Goal: Information Seeking & Learning: Learn about a topic

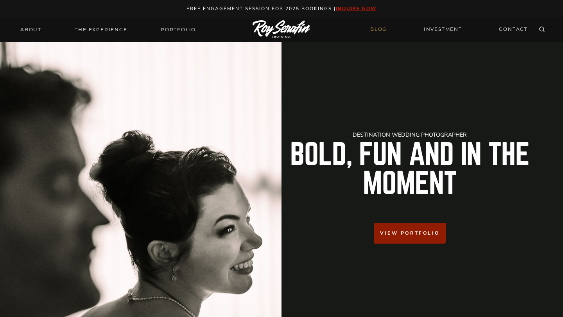
click at [383, 31] on link "BLOG" at bounding box center [378, 30] width 26 height 14
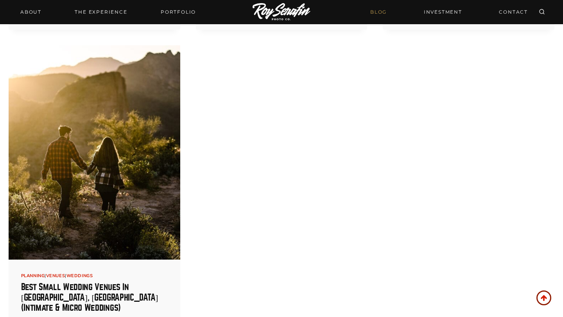
scroll to position [1427, 0]
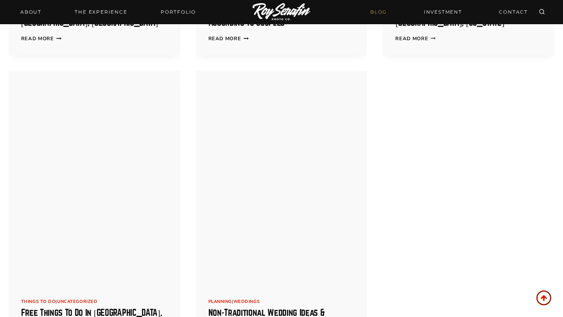
scroll to position [2626, 0]
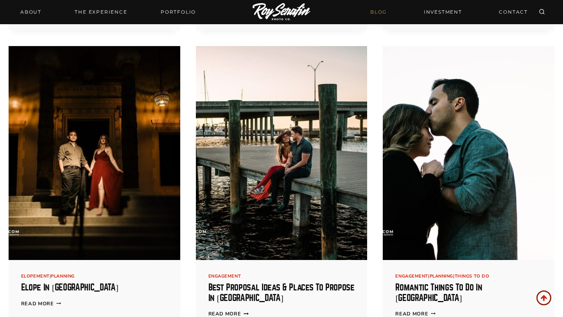
scroll to position [2974, 0]
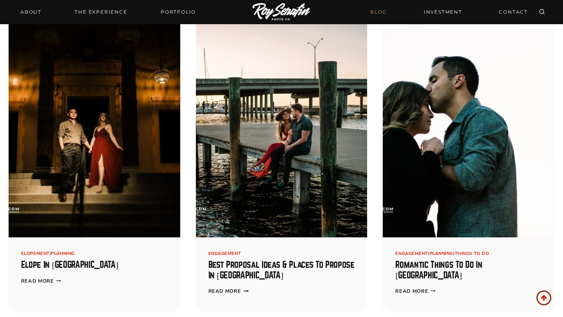
click at [249, 200] on img at bounding box center [281, 130] width 171 height 214
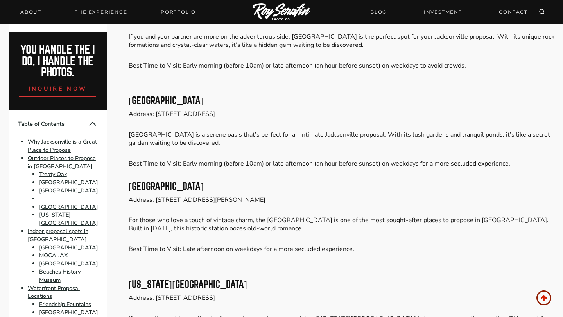
scroll to position [718, 0]
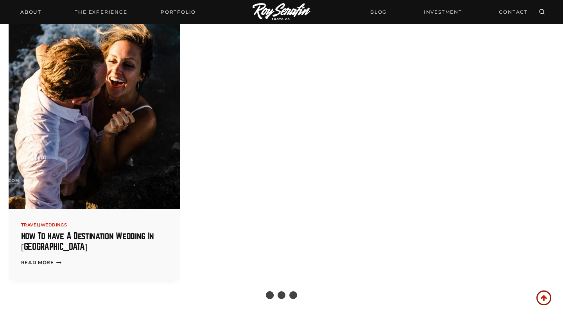
scroll to position [1493, 0]
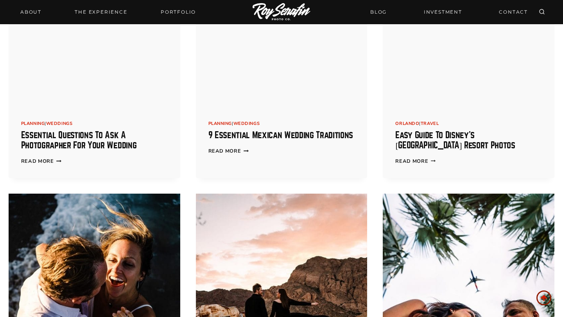
scroll to position [1274, 0]
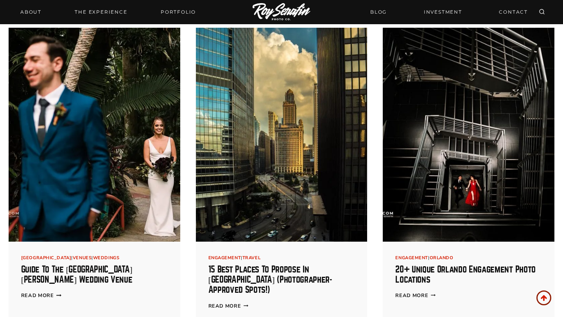
scroll to position [1754, 0]
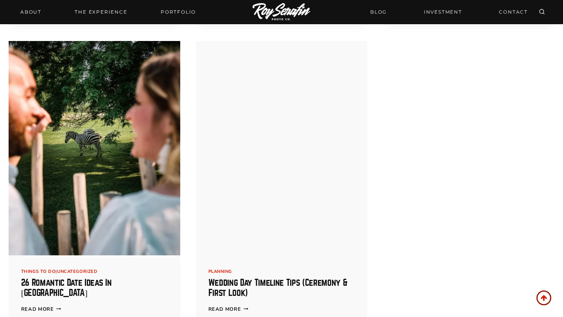
scroll to position [2667, 0]
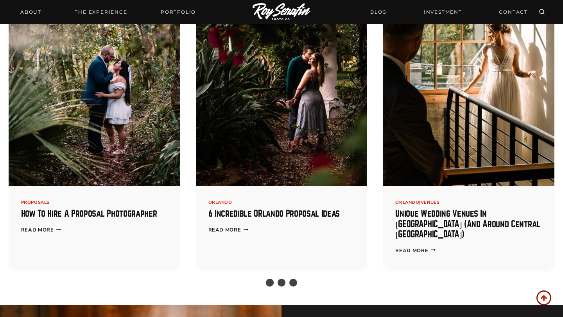
scroll to position [3937, 0]
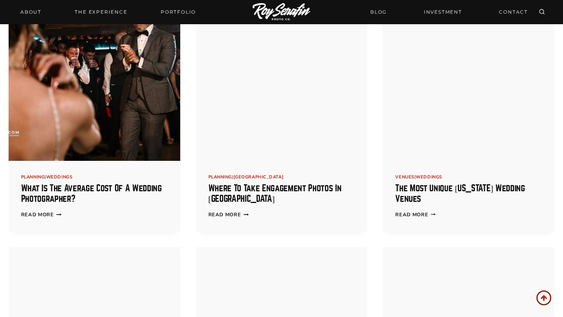
scroll to position [4878, 0]
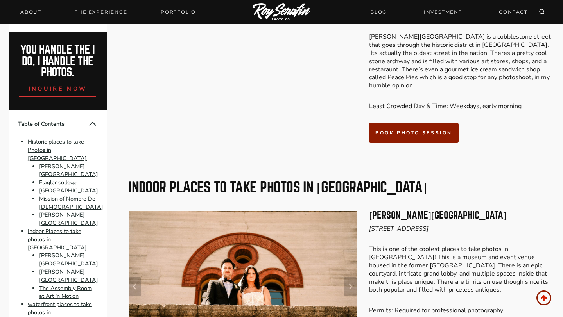
scroll to position [1336, 0]
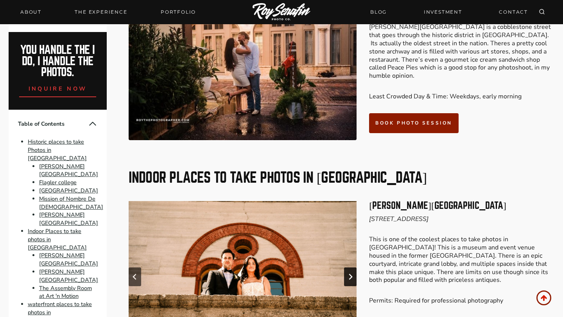
click at [349, 274] on icon "Next slide" at bounding box center [350, 277] width 6 height 6
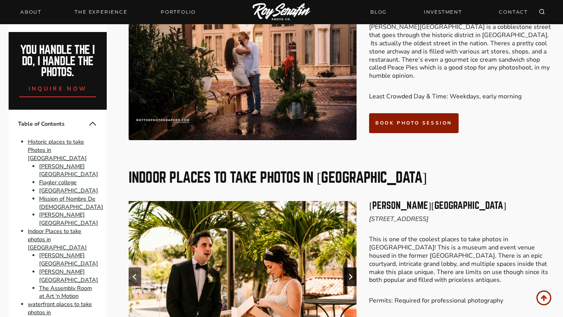
click at [349, 274] on icon "Next slide" at bounding box center [350, 277] width 6 height 6
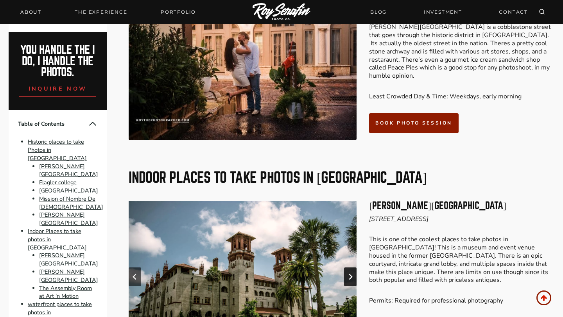
click at [349, 274] on icon "Go to first slide" at bounding box center [350, 277] width 6 height 6
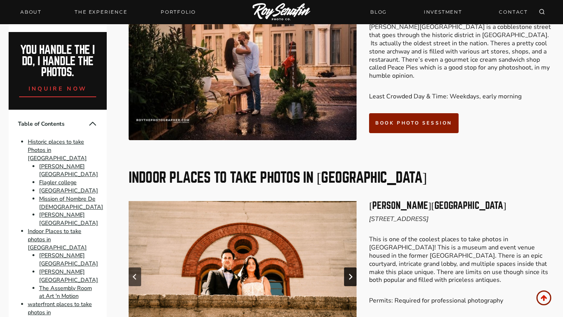
click at [349, 274] on icon "Next slide" at bounding box center [350, 277] width 6 height 6
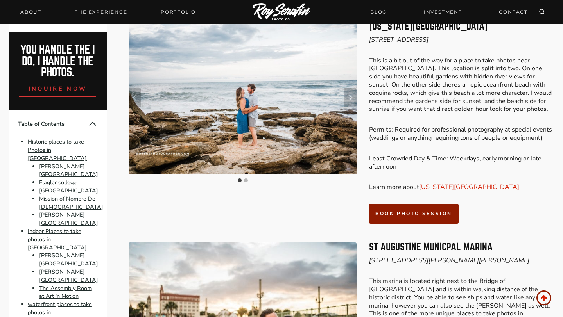
scroll to position [2315, 0]
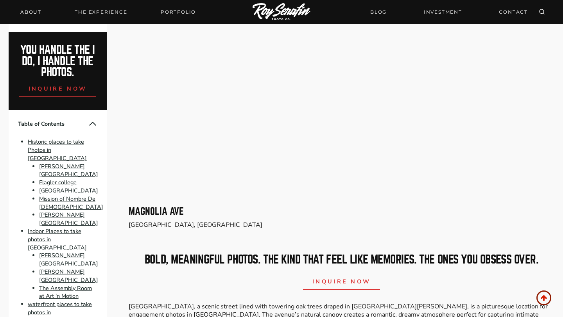
scroll to position [3291, 0]
